Goal: Check status: Check status

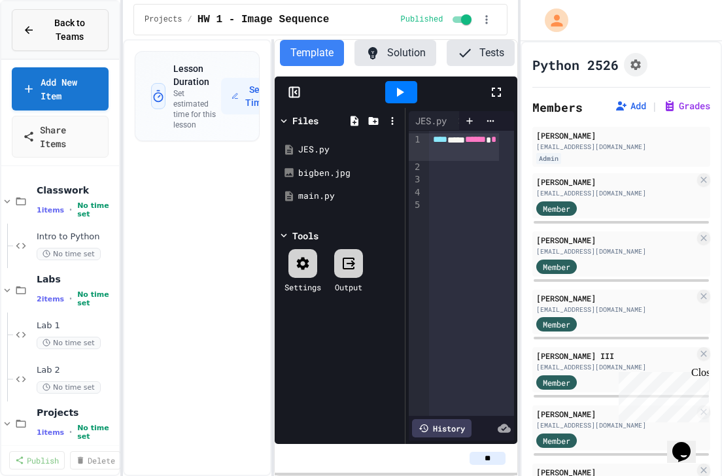
scroll to position [15, 0]
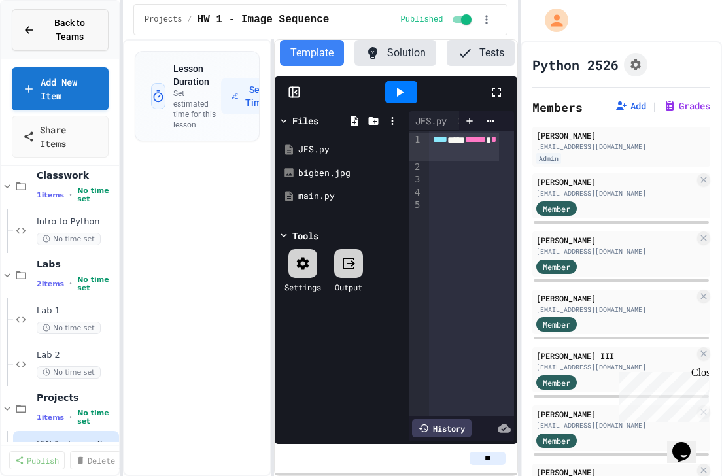
click at [46, 25] on span "Back to Teams" at bounding box center [69, 29] width 55 height 27
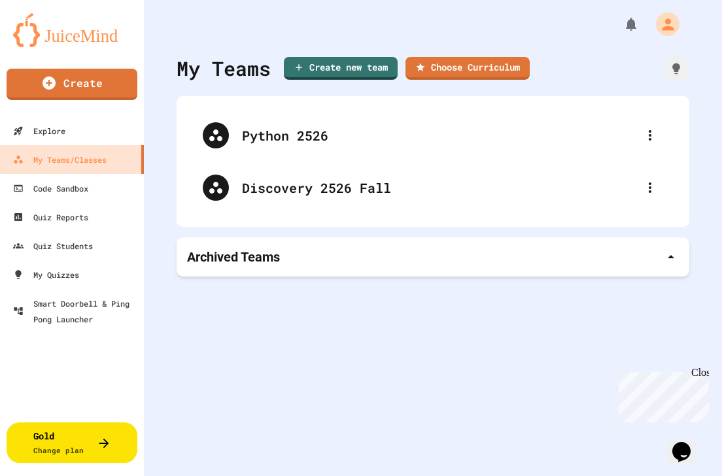
click at [260, 249] on p "Archived Teams" at bounding box center [233, 257] width 93 height 18
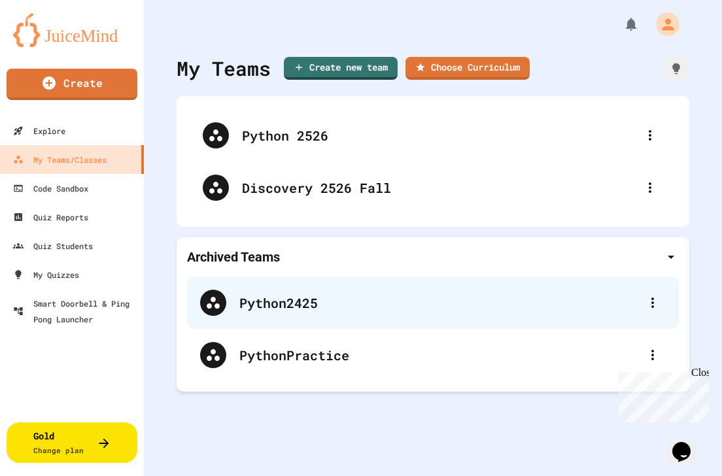
click at [280, 309] on div "Python2425" at bounding box center [439, 303] width 400 height 20
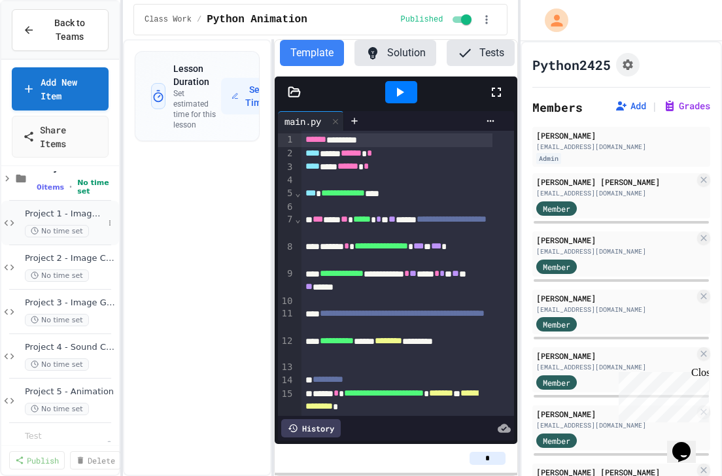
scroll to position [315, 0]
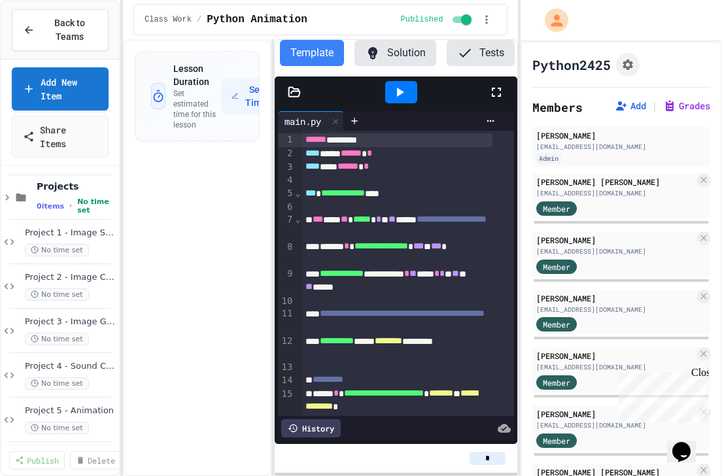
click at [69, 237] on span "Project 1 - Image Sequence" at bounding box center [71, 233] width 92 height 11
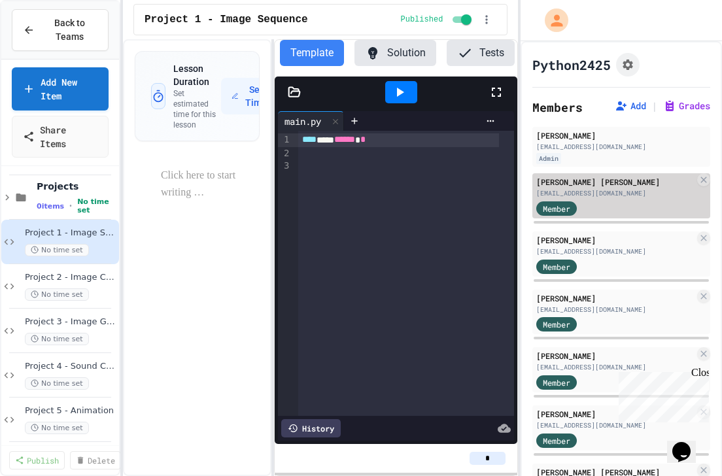
click at [588, 199] on div "Member" at bounding box center [568, 207] width 65 height 16
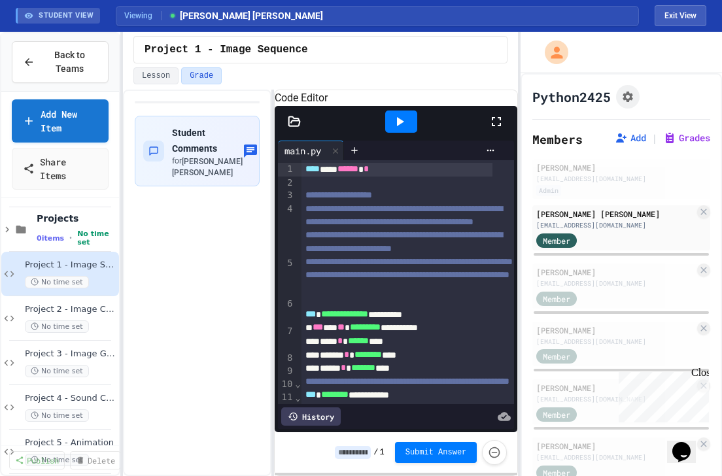
click at [294, 128] on icon at bounding box center [294, 121] width 13 height 13
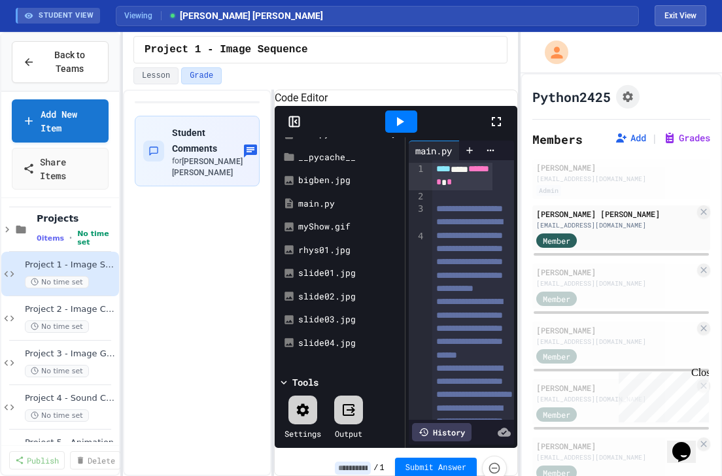
scroll to position [86, 0]
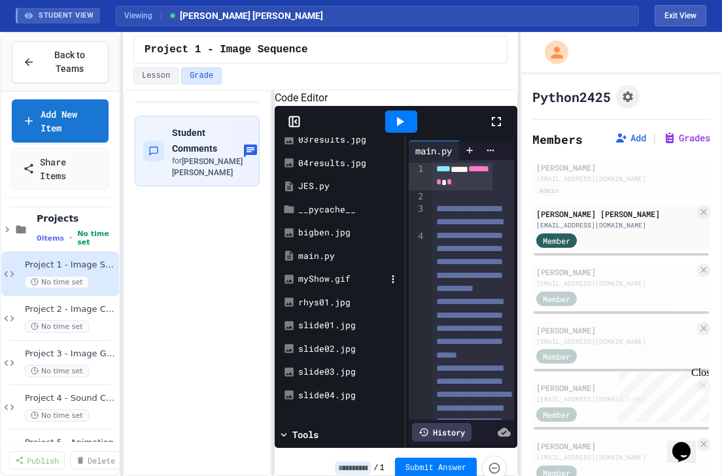
click at [331, 286] on div "myShow.gif" at bounding box center [342, 279] width 88 height 13
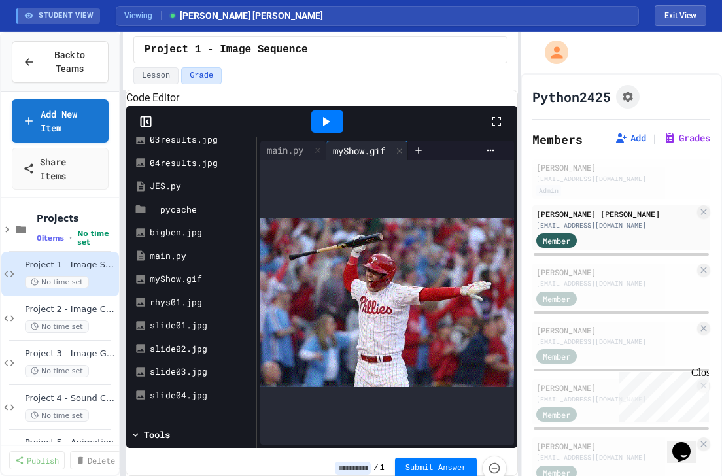
click at [27, 207] on div "Back to Teams Add New Item Share Items Labs 10 items • No time set Projects 0 i…" at bounding box center [361, 254] width 722 height 444
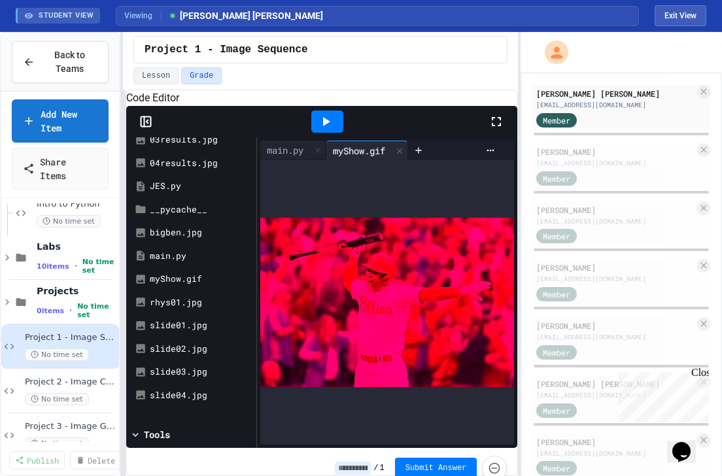
scroll to position [82, 0]
